Goal: Transaction & Acquisition: Purchase product/service

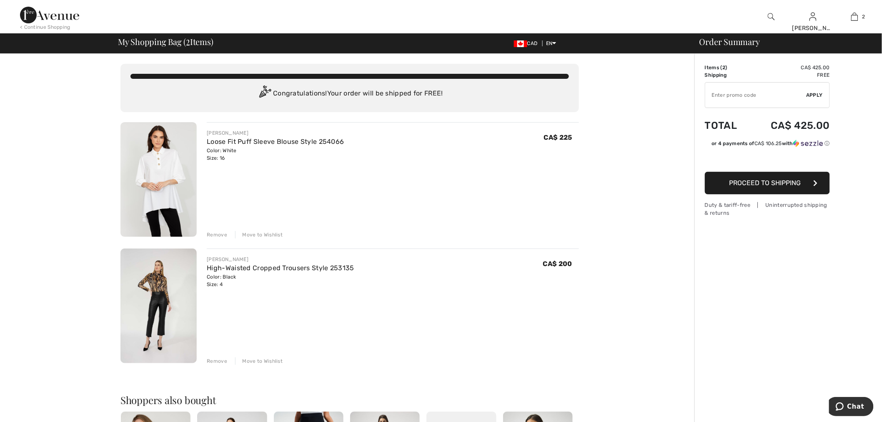
click at [223, 234] on div "Remove" at bounding box center [217, 235] width 20 height 8
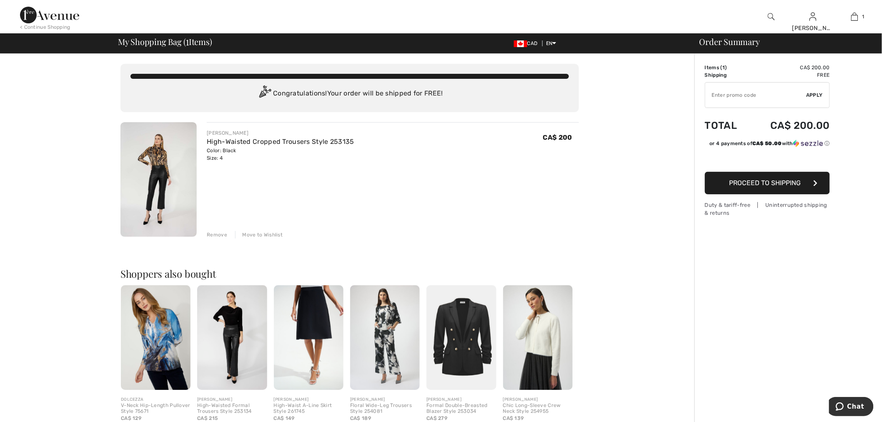
click at [764, 98] on input "TEXT" at bounding box center [755, 95] width 101 height 25
type input "NEW15"
click at [815, 94] on span "Apply" at bounding box center [815, 95] width 17 height 8
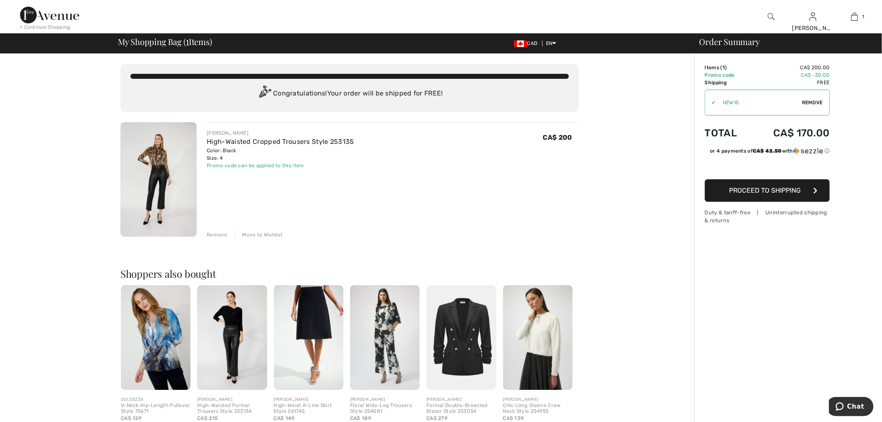
click at [219, 235] on div "Remove" at bounding box center [217, 235] width 20 height 8
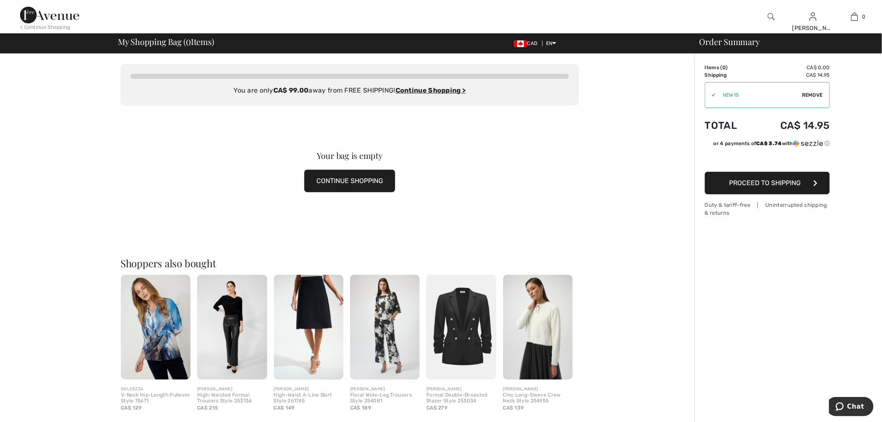
click at [811, 94] on span "Remove" at bounding box center [812, 95] width 21 height 8
click at [53, 18] on img at bounding box center [49, 15] width 59 height 17
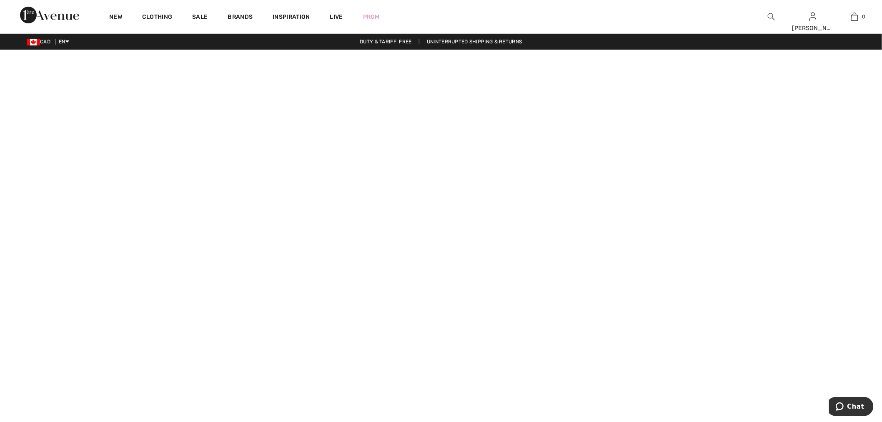
click at [772, 18] on img at bounding box center [771, 17] width 7 height 10
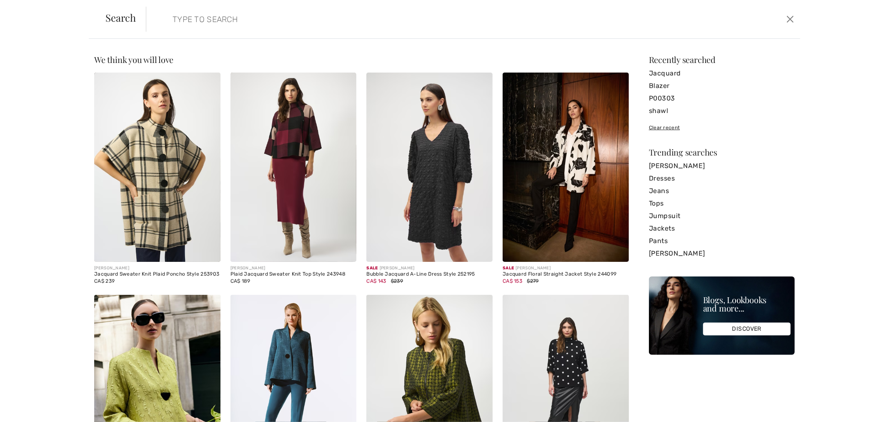
drag, startPoint x: 499, startPoint y: 36, endPoint x: 252, endPoint y: 20, distance: 247.8
paste input "253135"
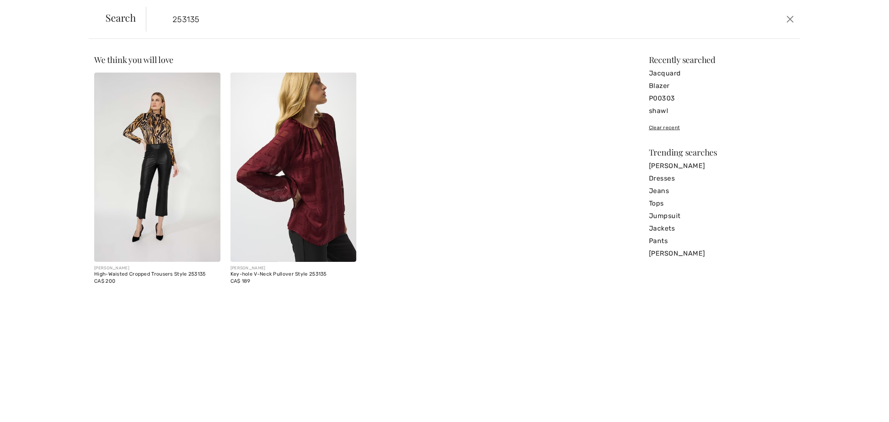
type input "253135"
click at [153, 163] on img at bounding box center [157, 167] width 126 height 189
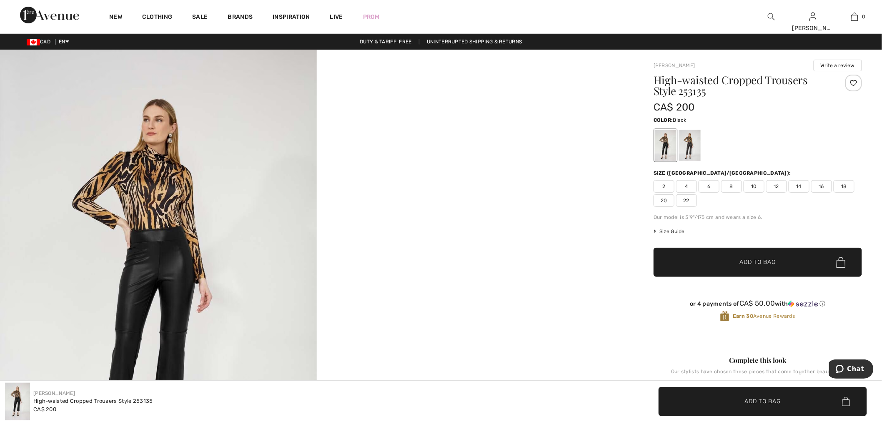
click at [729, 188] on span "8" at bounding box center [731, 186] width 21 height 13
click at [737, 270] on span "✔ Added to Bag Add to Bag" at bounding box center [758, 262] width 208 height 29
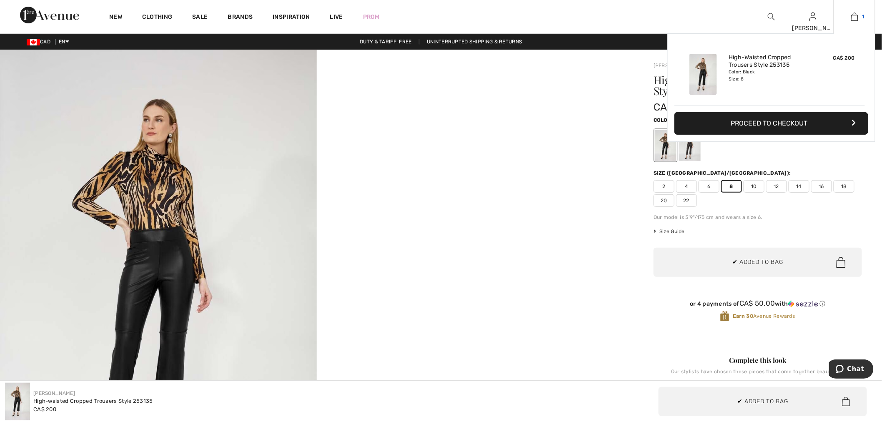
click at [850, 19] on link "1" at bounding box center [854, 17] width 41 height 10
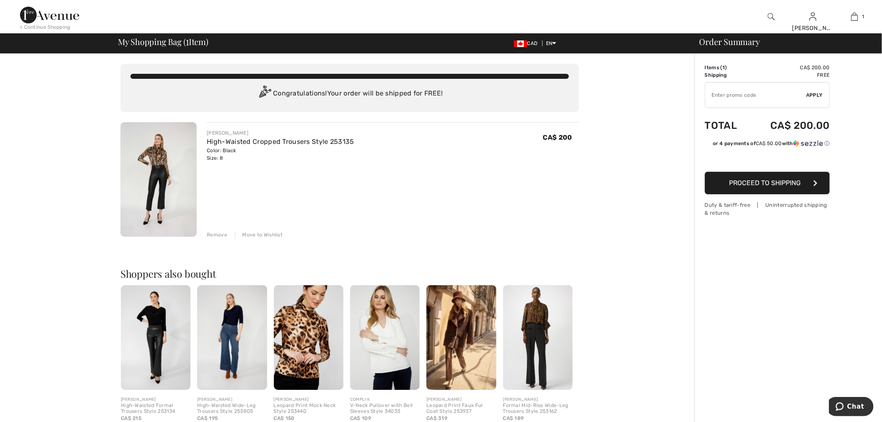
click at [725, 93] on input "TEXT" at bounding box center [755, 95] width 101 height 25
type input "NOUVEAU15"
click at [810, 95] on span "Apply" at bounding box center [815, 95] width 17 height 8
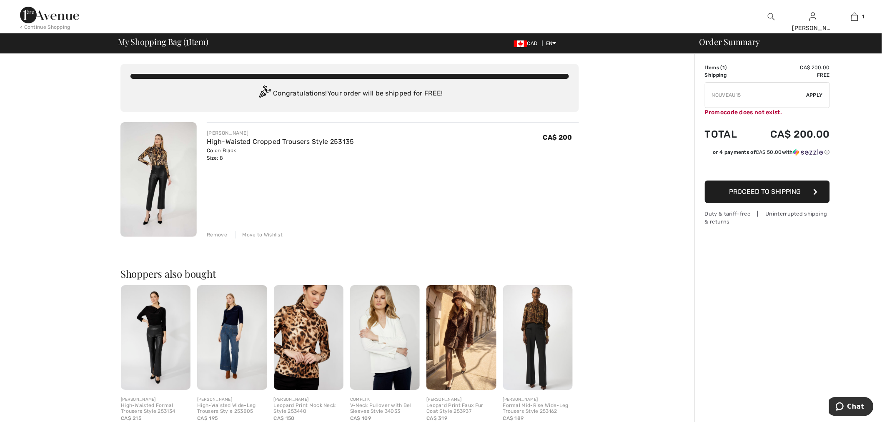
click at [765, 95] on input "TEXT" at bounding box center [755, 95] width 101 height 25
click at [768, 93] on input "TEXT" at bounding box center [755, 95] width 101 height 25
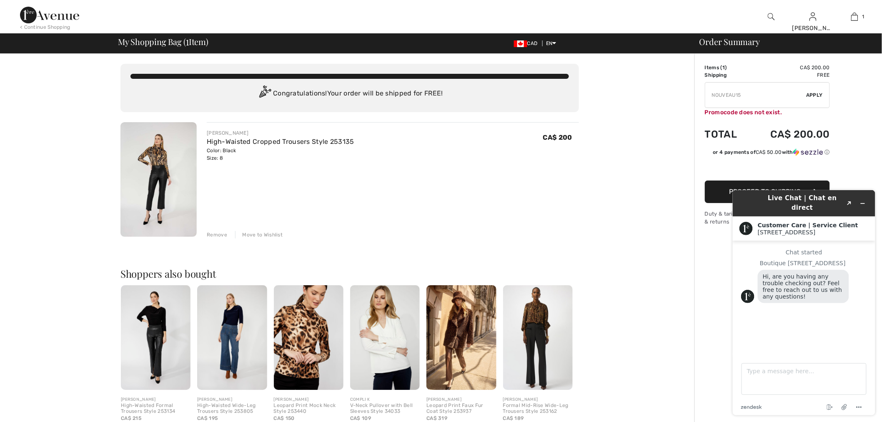
click at [61, 11] on img at bounding box center [49, 15] width 59 height 17
click at [860, 200] on icon "Minimize widget" at bounding box center [863, 203] width 6 height 6
